Goal: Check status: Check status

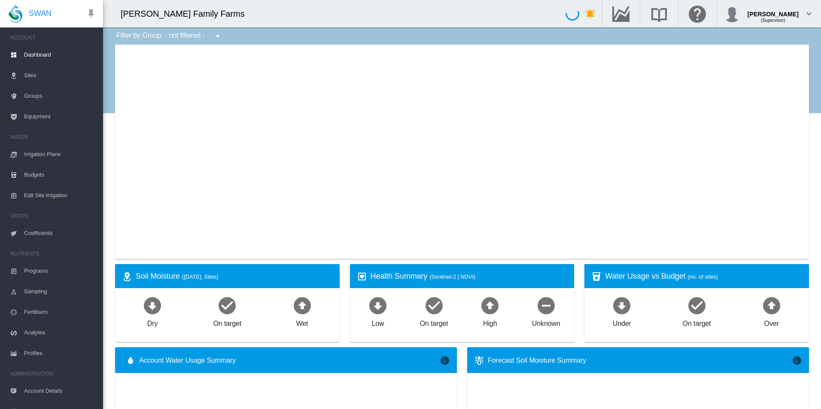
type input "**********"
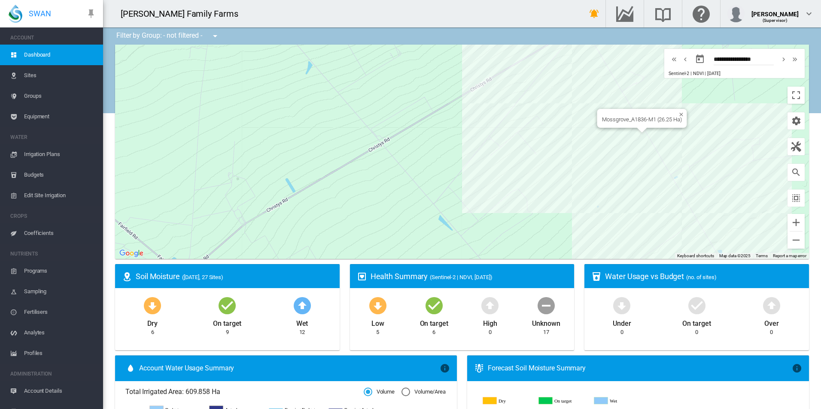
click at [630, 157] on div "Mossgrove_A1836-M1 (26.25 Ha)" at bounding box center [462, 152] width 694 height 215
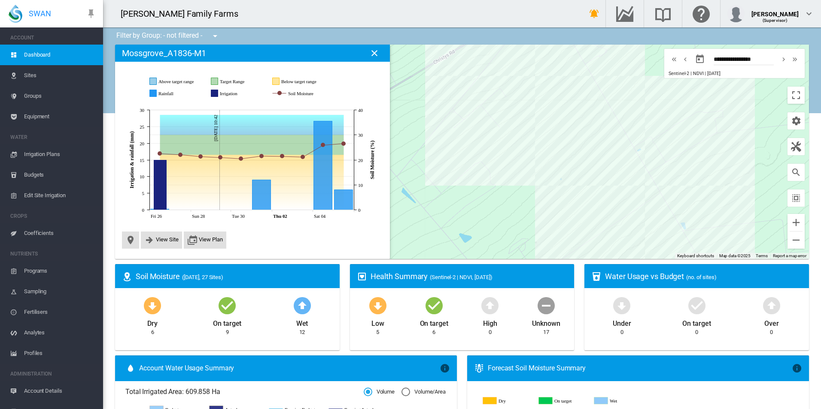
drag, startPoint x: 691, startPoint y: 145, endPoint x: 654, endPoint y: 120, distance: 45.0
click at [654, 120] on div at bounding box center [462, 152] width 694 height 215
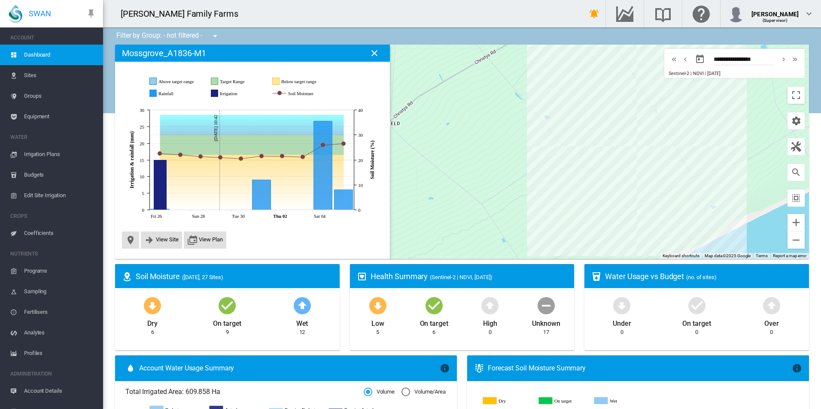
drag, startPoint x: 698, startPoint y: 211, endPoint x: 679, endPoint y: 131, distance: 82.0
click at [679, 131] on div at bounding box center [462, 152] width 694 height 215
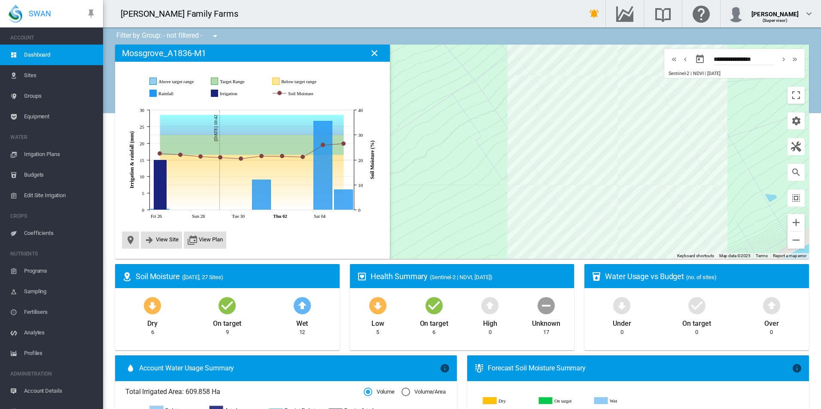
drag, startPoint x: 666, startPoint y: 137, endPoint x: 674, endPoint y: 181, distance: 44.9
click at [674, 181] on div at bounding box center [462, 152] width 694 height 215
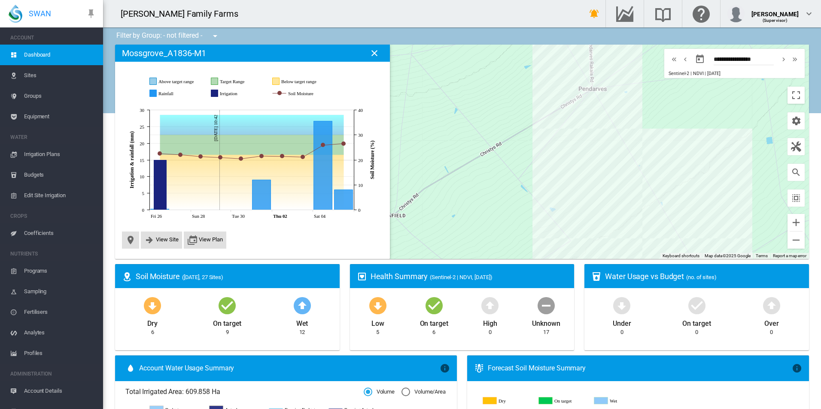
drag, startPoint x: 663, startPoint y: 121, endPoint x: 654, endPoint y: 206, distance: 86.3
click at [654, 206] on div at bounding box center [462, 152] width 694 height 215
